Goal: Ask a question

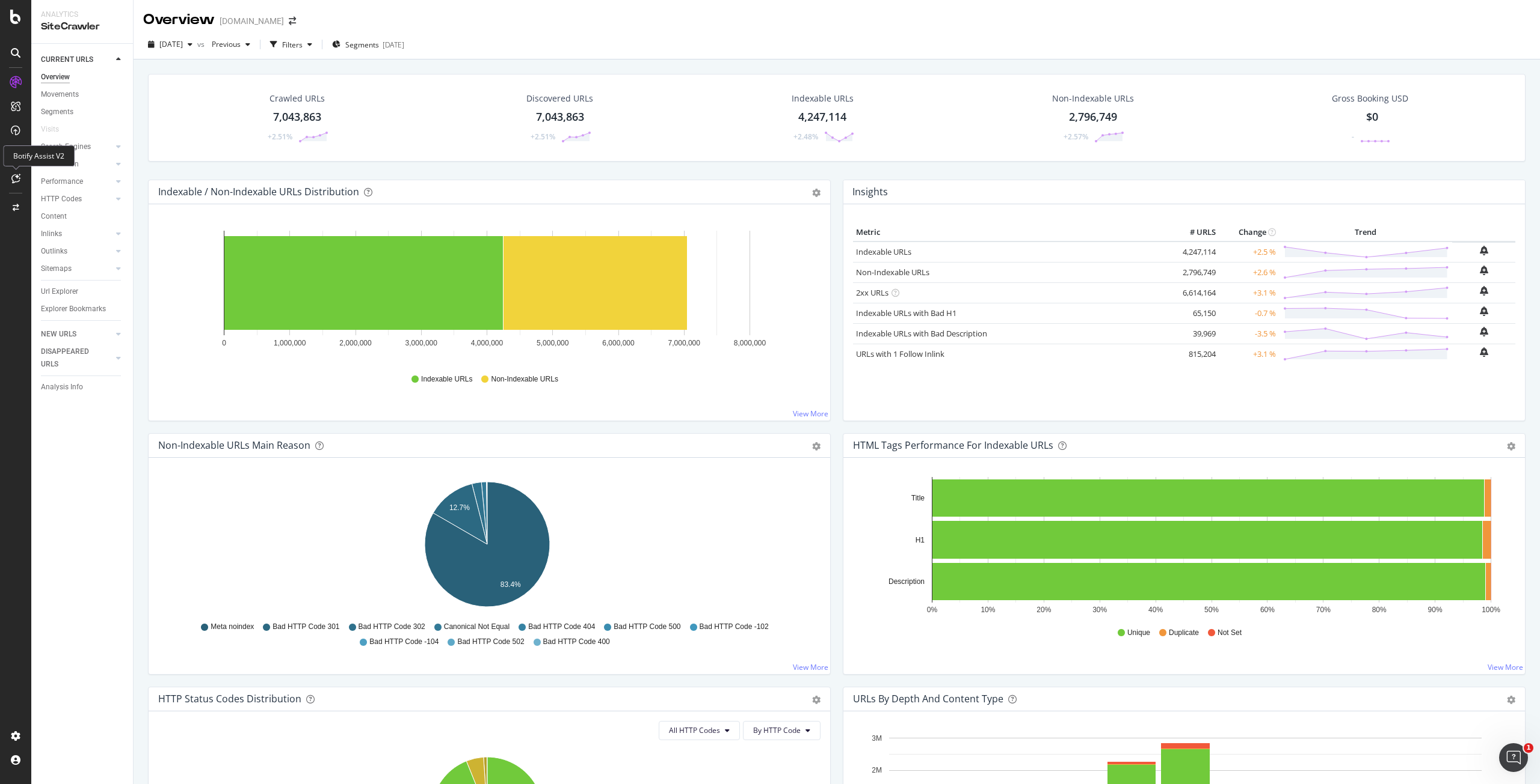
click at [16, 183] on icon at bounding box center [15, 179] width 9 height 10
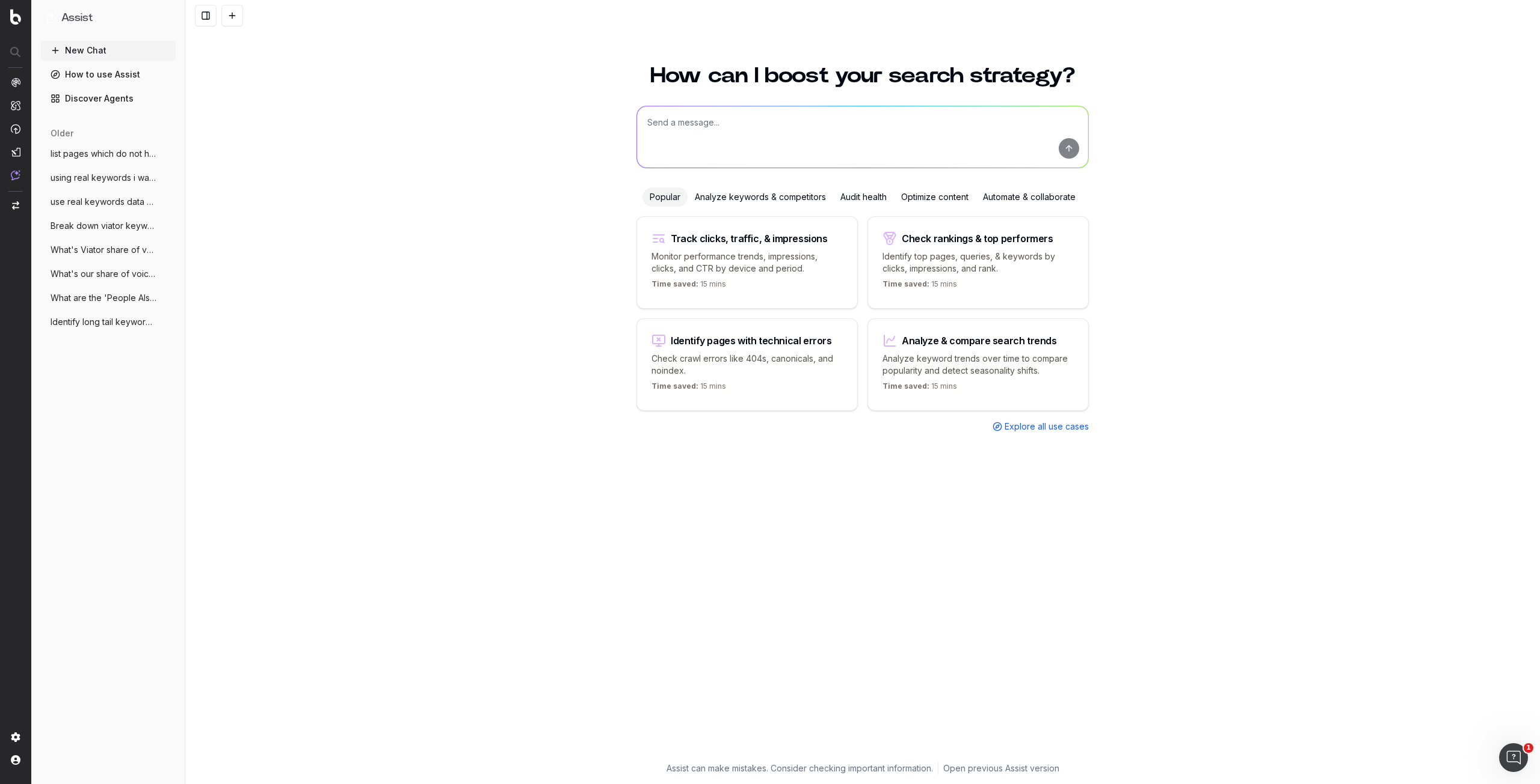
click at [709, 113] on textarea at bounding box center [862, 137] width 451 height 61
click at [719, 126] on textarea at bounding box center [862, 137] width 451 height 61
click at [690, 118] on textarea "how many indexable urls are not crawled by Google" at bounding box center [862, 137] width 451 height 61
click at [880, 119] on textarea "how many Viator indexable urls are not crawled by Google" at bounding box center [862, 137] width 451 height 61
type textarea "how many Viator indexable urls are not crawled by Google but crawled by botify?"
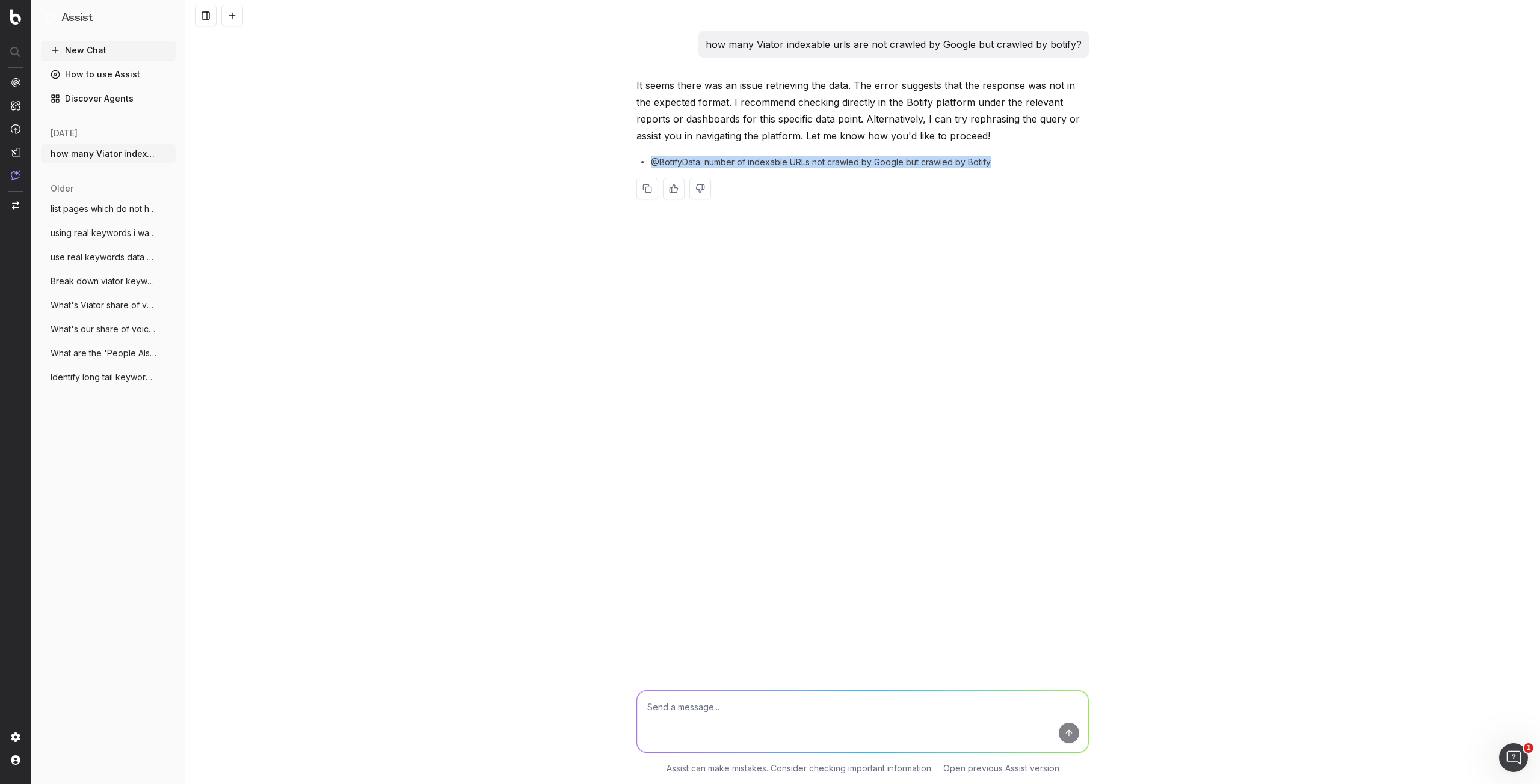
drag, startPoint x: 653, startPoint y: 161, endPoint x: 1016, endPoint y: 160, distance: 363.0
click at [1016, 160] on div "@BotifyData: number of indexable URLs not crawled by Google but crawled by Boti…" at bounding box center [862, 162] width 452 height 12
copy span "@BotifyData: number of indexable URLs not crawled by Google but crawled by Boti…"
click at [923, 693] on textarea at bounding box center [862, 722] width 451 height 61
paste textarea "@BotifyData: number of indexable URLs not crawled by Google but crawled by Boti…"
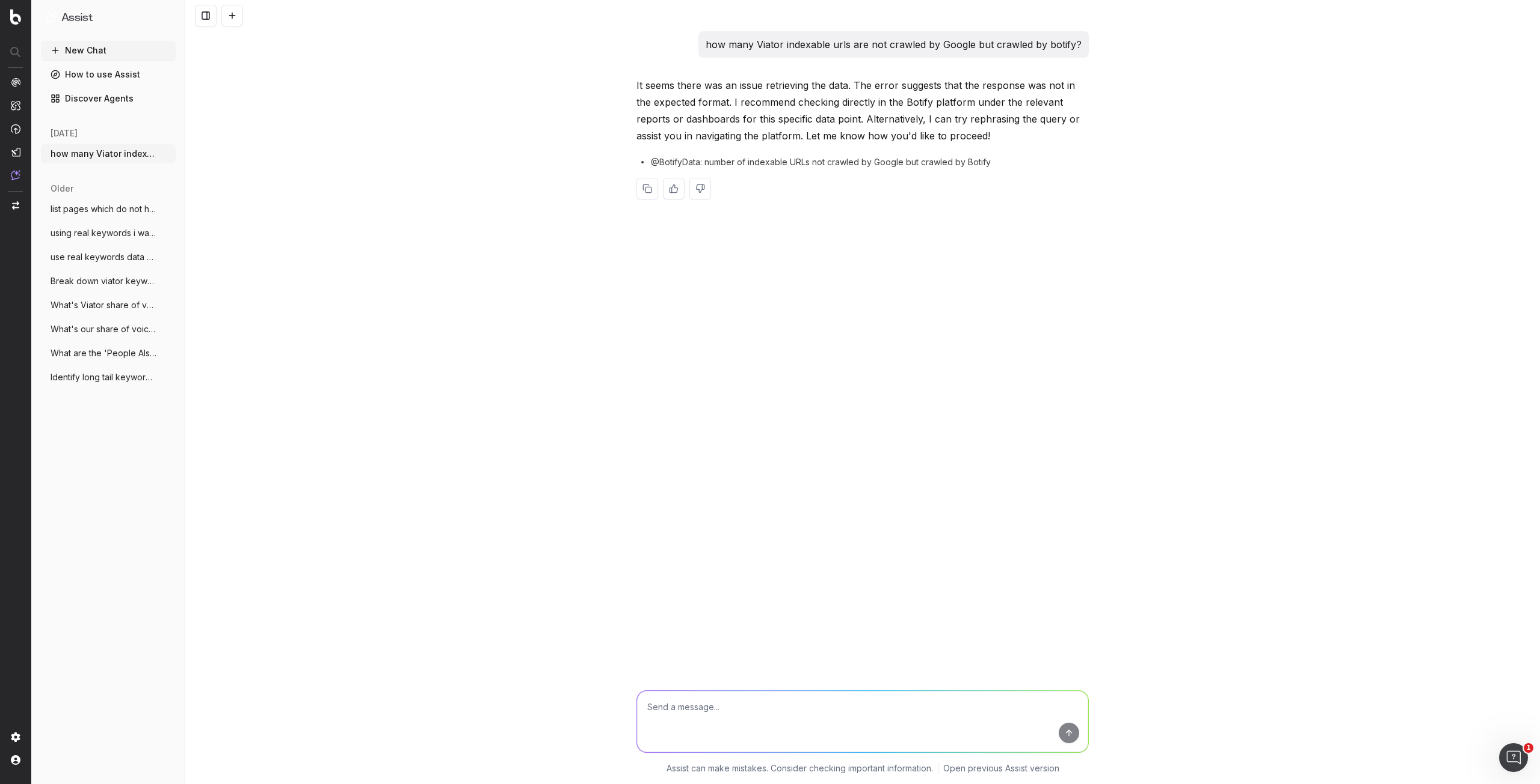
type textarea "@BotifyData: number of indexable URLs not crawled by Google but crawled by Boti…"
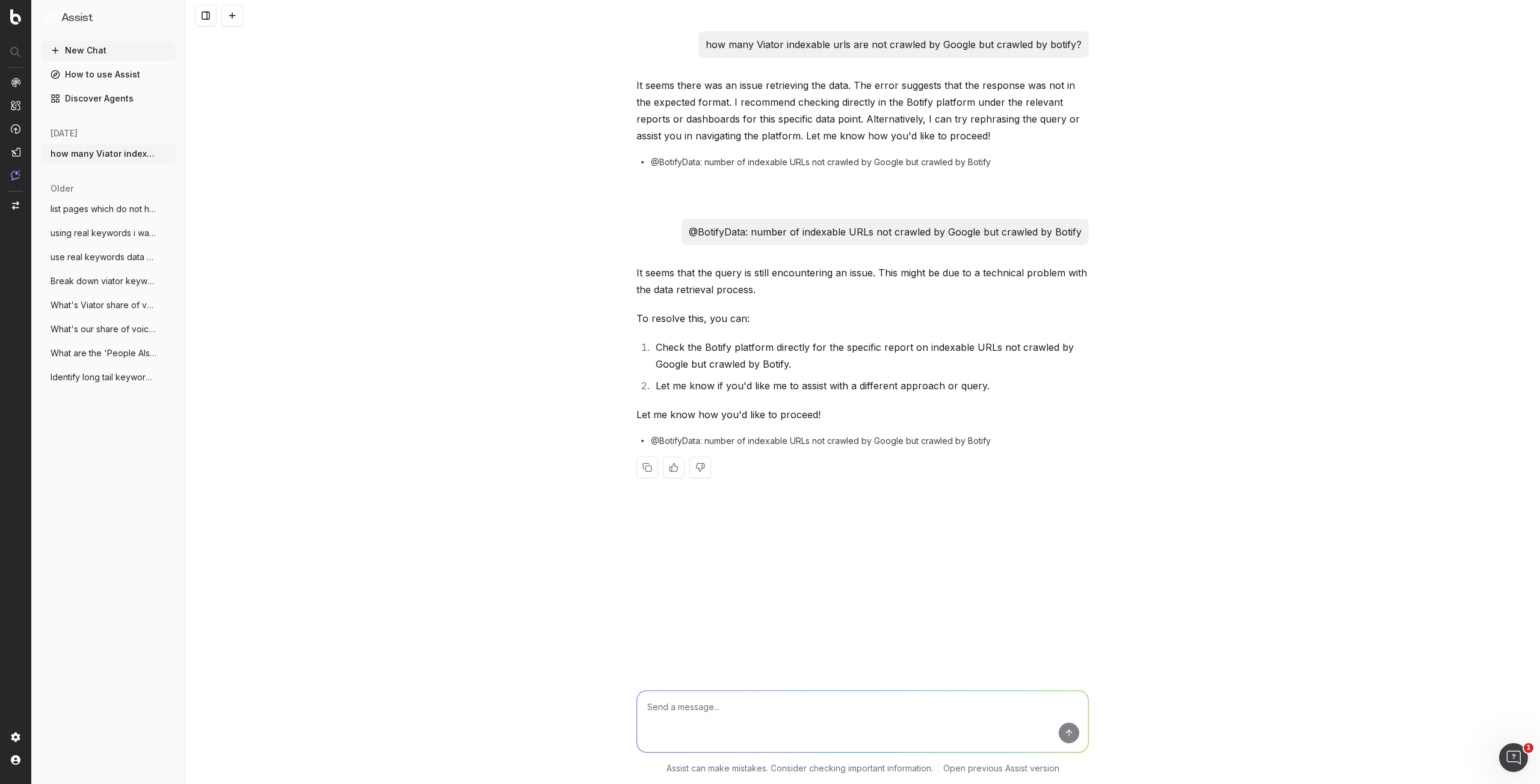
click at [111, 77] on link "How to use Assist" at bounding box center [109, 75] width 135 height 19
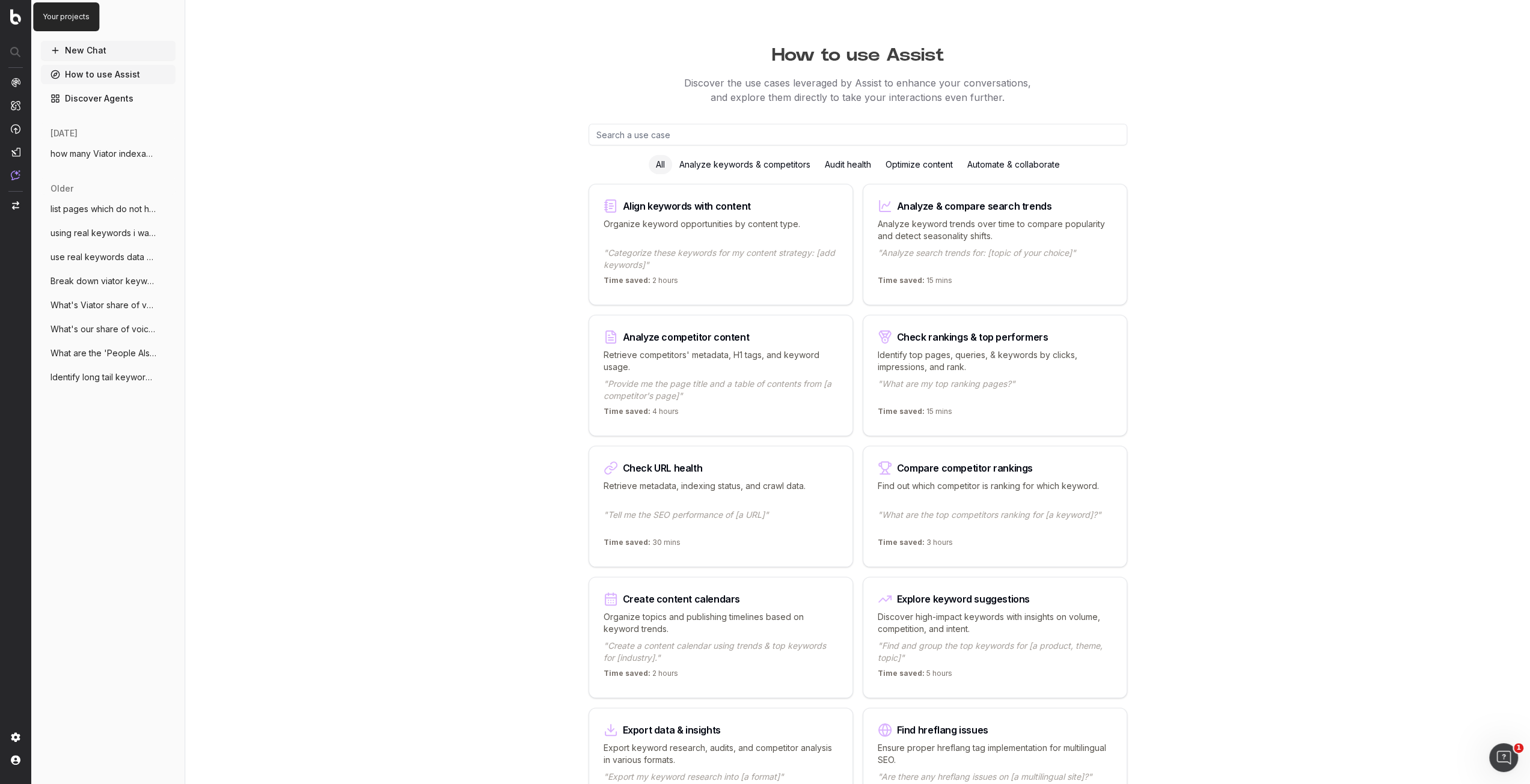
click at [18, 18] on img at bounding box center [15, 16] width 11 height 15
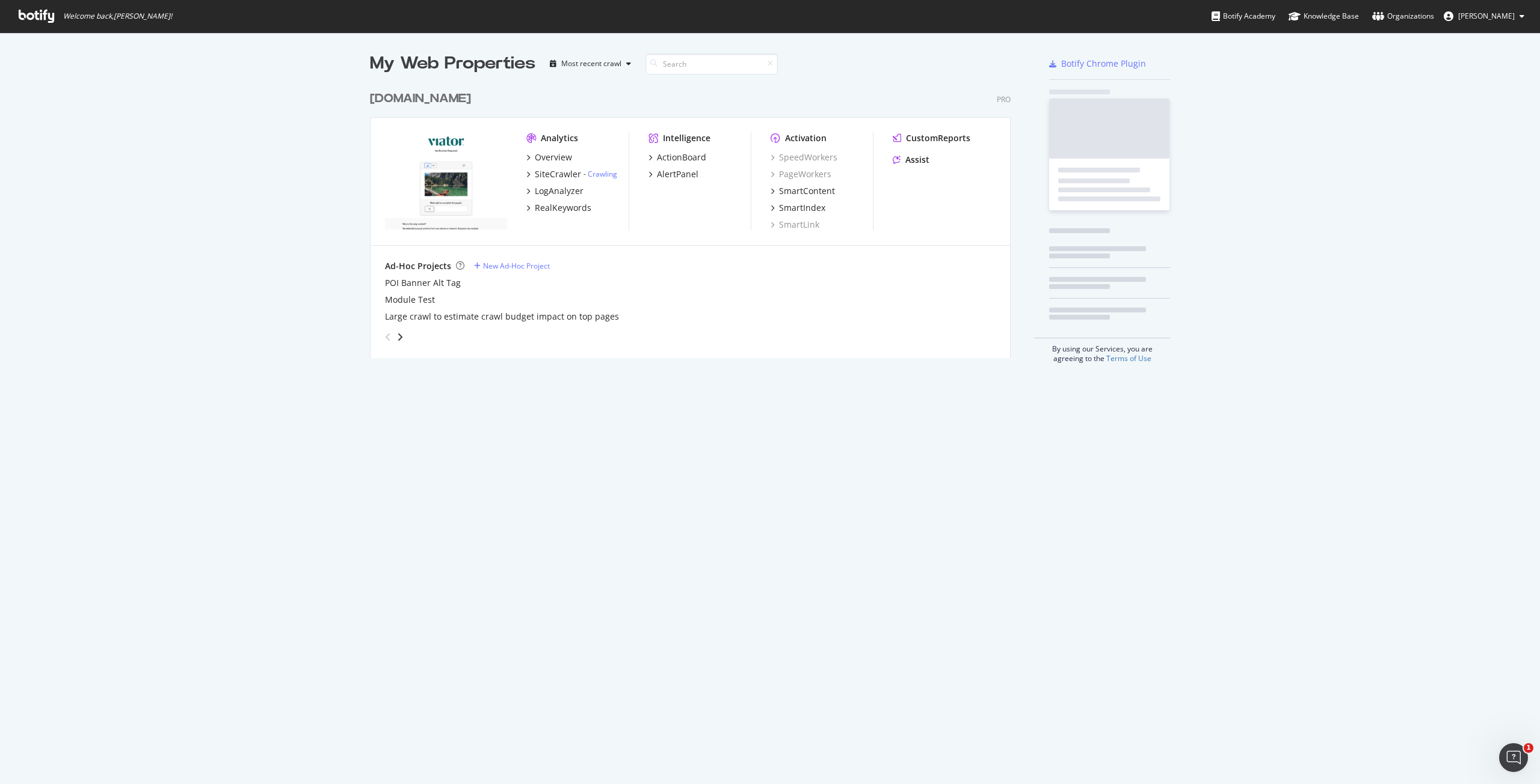
scroll to position [273, 640]
